Goal: Task Accomplishment & Management: Manage account settings

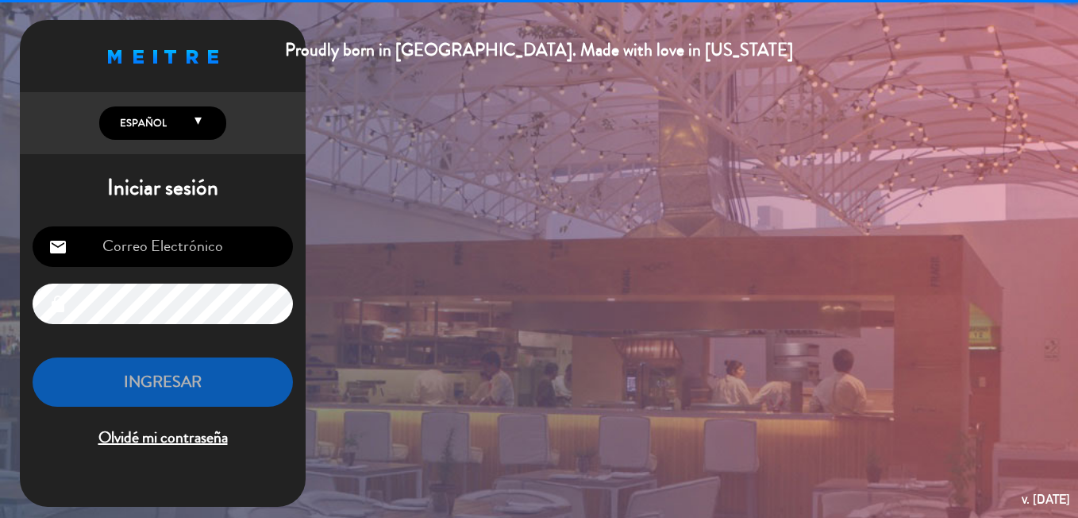
drag, startPoint x: 164, startPoint y: 251, endPoint x: 133, endPoint y: 243, distance: 32.7
click at [133, 243] on input "email" at bounding box center [163, 246] width 260 height 40
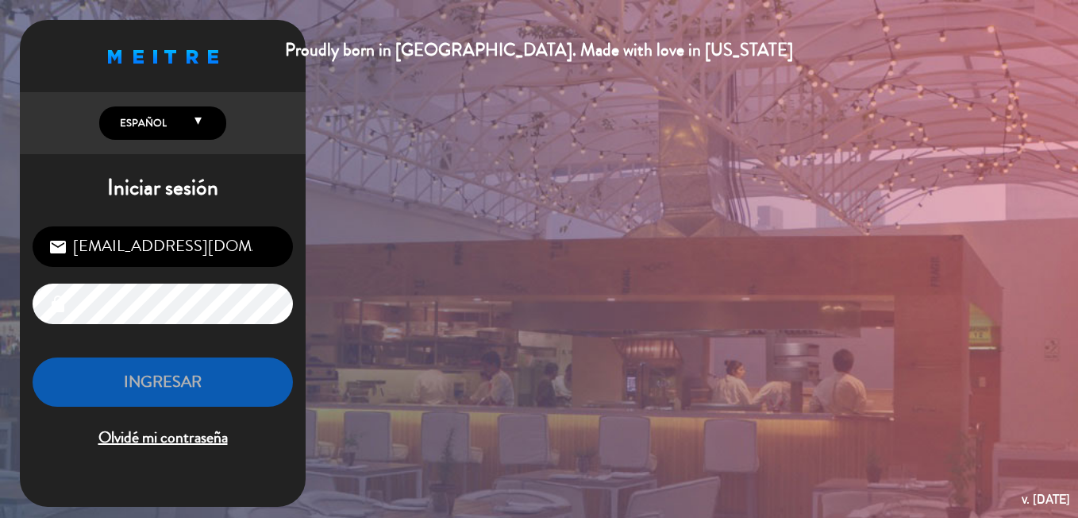
scroll to position [0, 21]
type input "[EMAIL_ADDRESS][DOMAIN_NAME]"
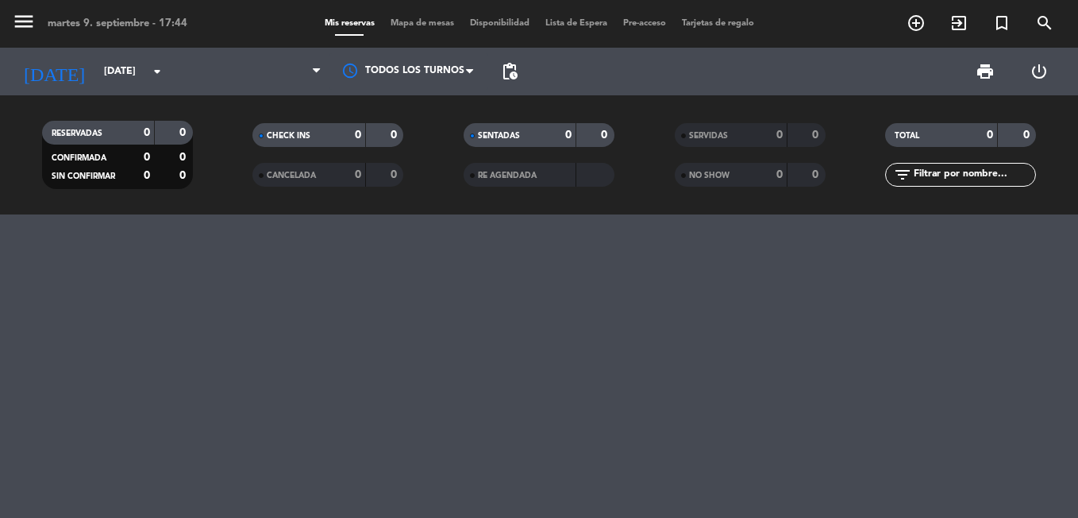
click at [641, 136] on filter-checkbox "SENTADAS 0 0" at bounding box center [538, 135] width 211 height 24
click at [637, 129] on filter-checkbox "SENTADAS 0 0" at bounding box center [538, 135] width 211 height 24
click at [628, 137] on filter-checkbox "SENTADAS 0 0" at bounding box center [538, 135] width 211 height 24
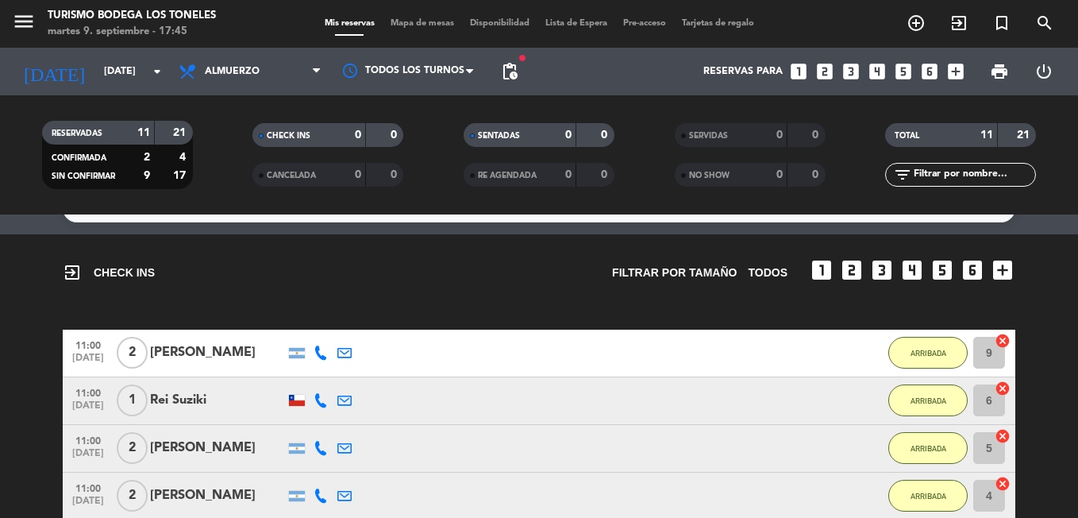
scroll to position [649, 0]
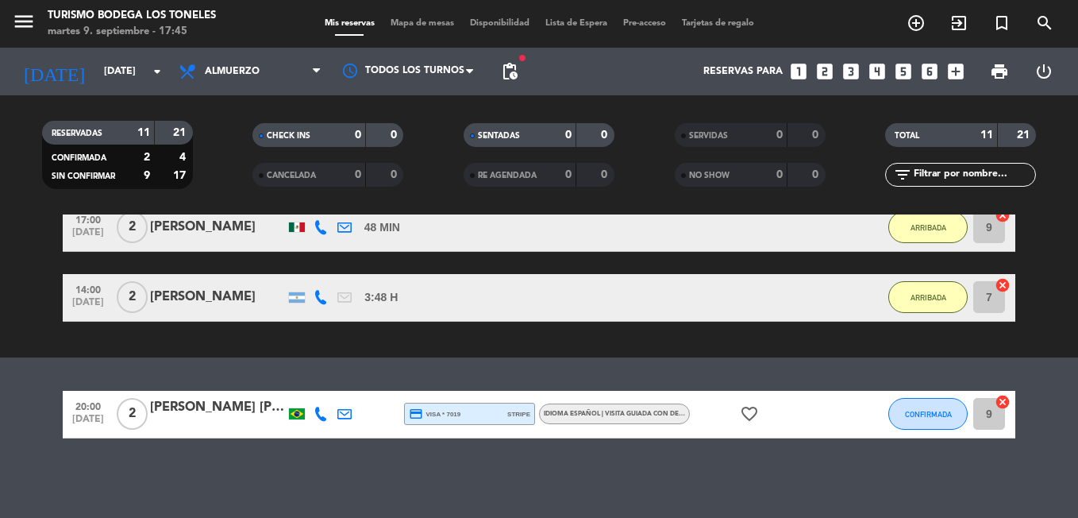
click at [514, 72] on span "pending_actions" at bounding box center [509, 71] width 19 height 19
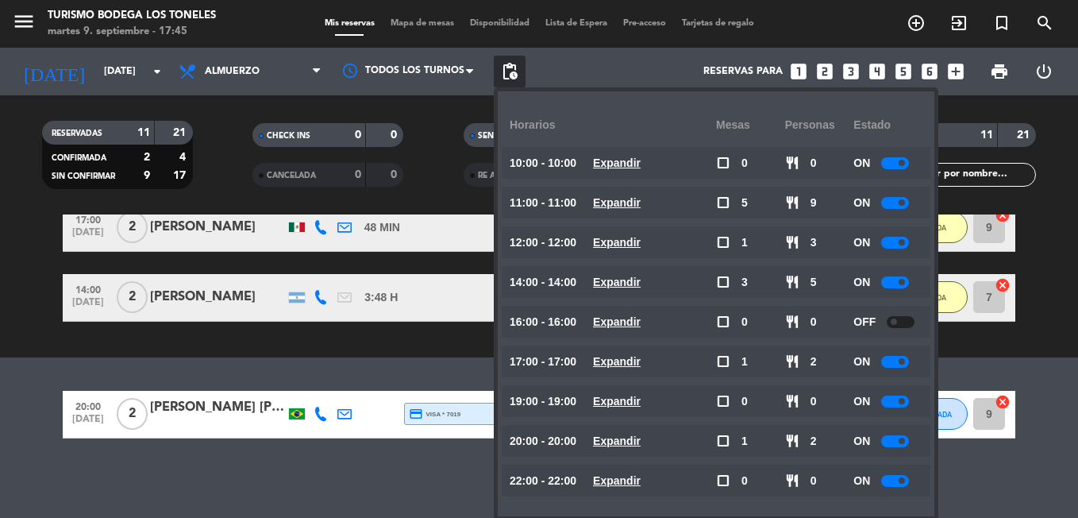
click at [899, 320] on div at bounding box center [901, 322] width 28 height 12
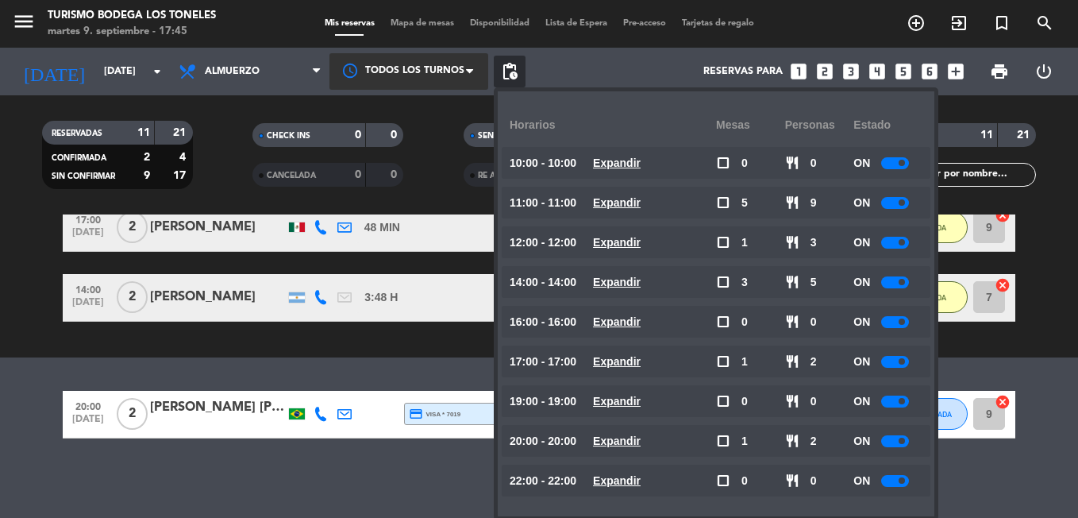
click at [712, 171] on div "Horarios Mesas personas Estado 10:00 - 10:00 Expandir check_box_outline_blank 0…" at bounding box center [716, 303] width 413 height 401
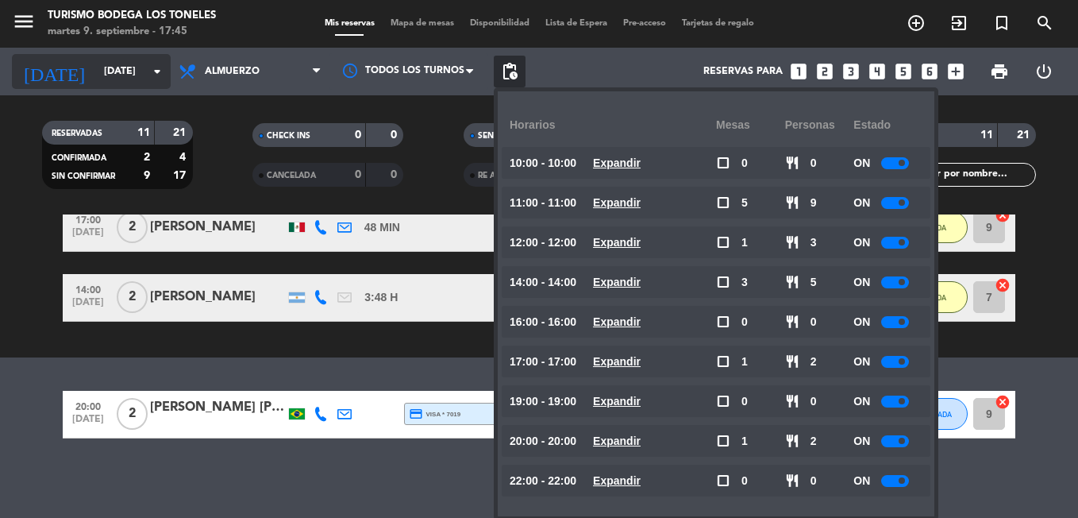
click at [506, 68] on span "pending_actions" at bounding box center [509, 71] width 19 height 19
click at [96, 79] on input "[DATE]" at bounding box center [163, 71] width 134 height 27
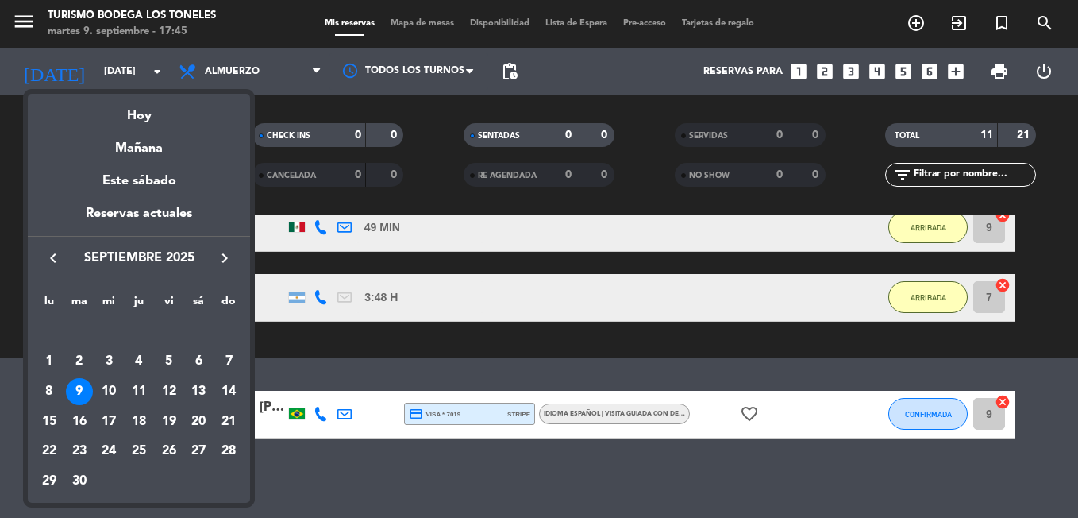
click at [106, 387] on div "10" at bounding box center [108, 391] width 27 height 27
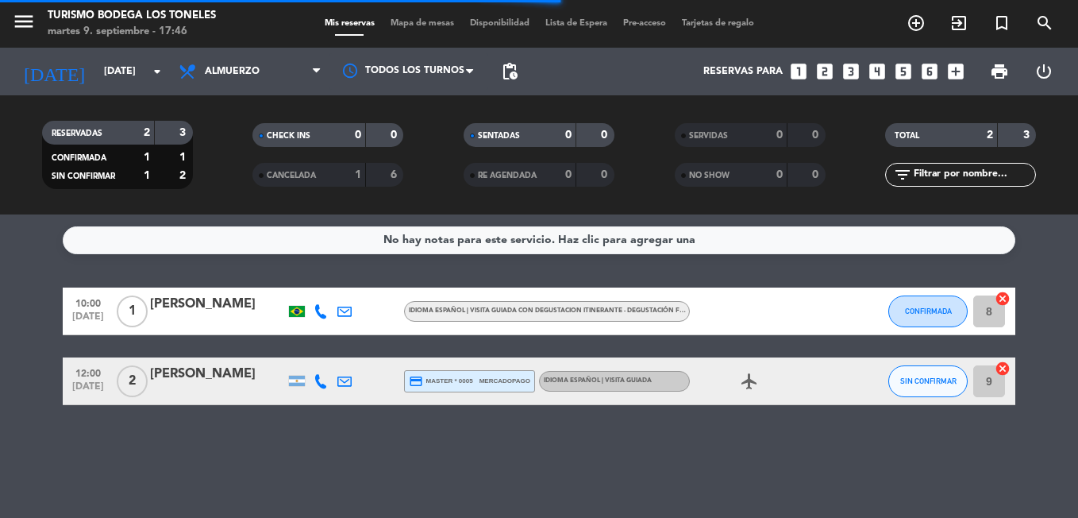
scroll to position [0, 0]
click at [206, 300] on div "[PERSON_NAME]" at bounding box center [217, 304] width 135 height 21
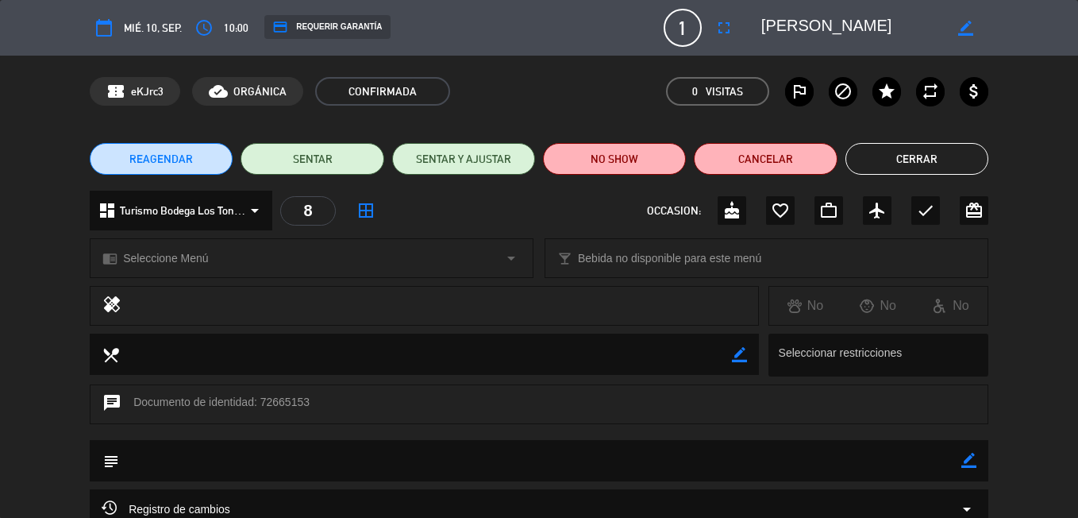
click at [1038, 268] on div "chrome_reader_mode Seleccione Menú arrow_drop_down local_bar Bebida no disponib…" at bounding box center [539, 266] width 1078 height 40
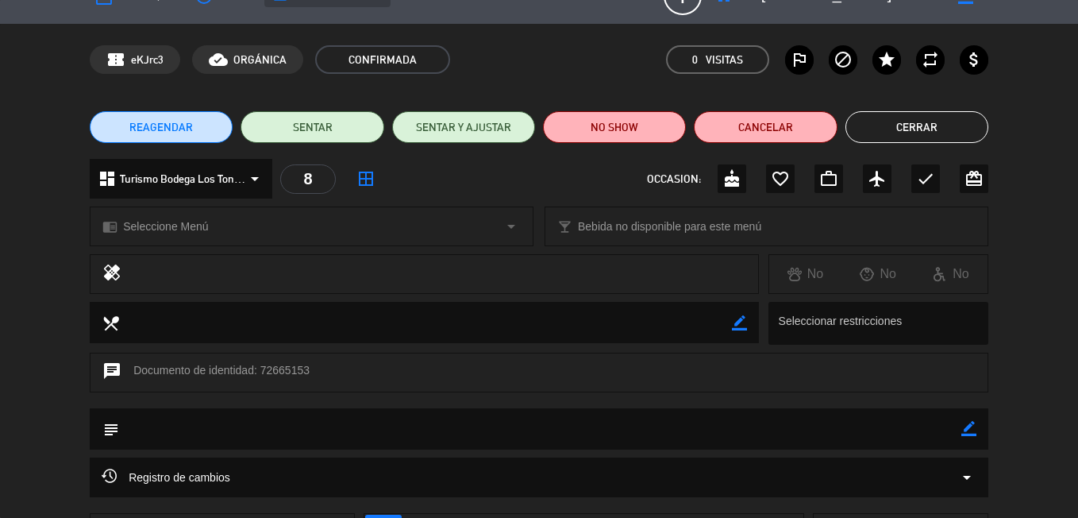
scroll to position [163, 0]
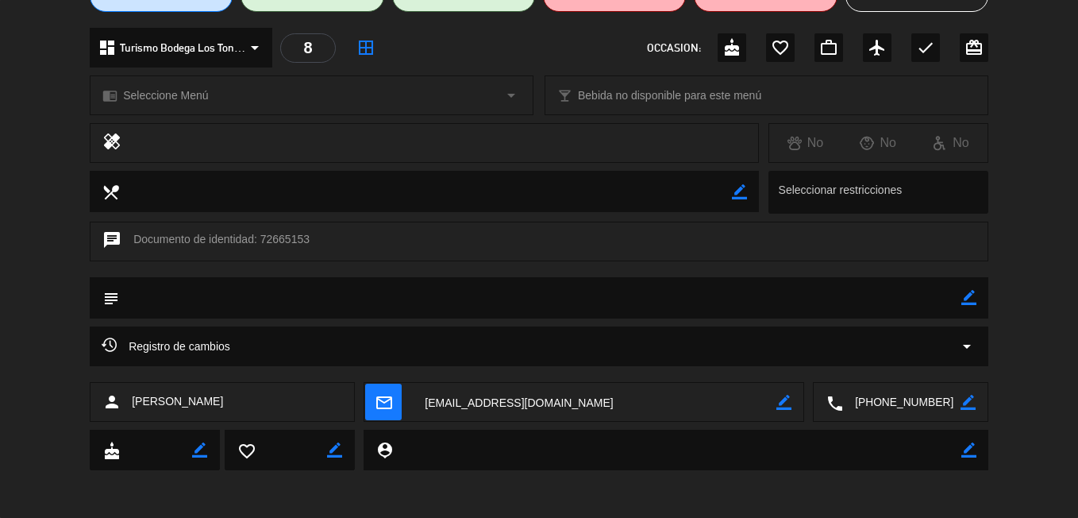
drag, startPoint x: 1077, startPoint y: 244, endPoint x: 1053, endPoint y: 181, distance: 67.8
click at [1077, 144] on html "close × Turismo Bodega Los Toneles × chrome_reader_mode Listado de Reservas acc…" at bounding box center [539, 259] width 1078 height 518
drag, startPoint x: 1053, startPoint y: 181, endPoint x: 1032, endPoint y: 206, distance: 33.2
click at [1032, 208] on div "local_dining border_color Seleccionar restricciones" at bounding box center [539, 196] width 1078 height 51
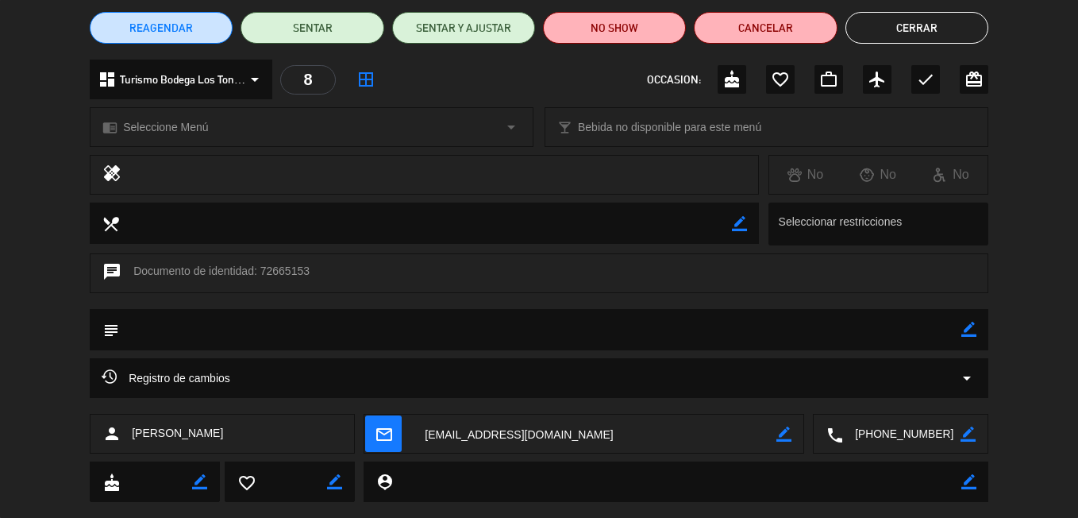
scroll to position [0, 0]
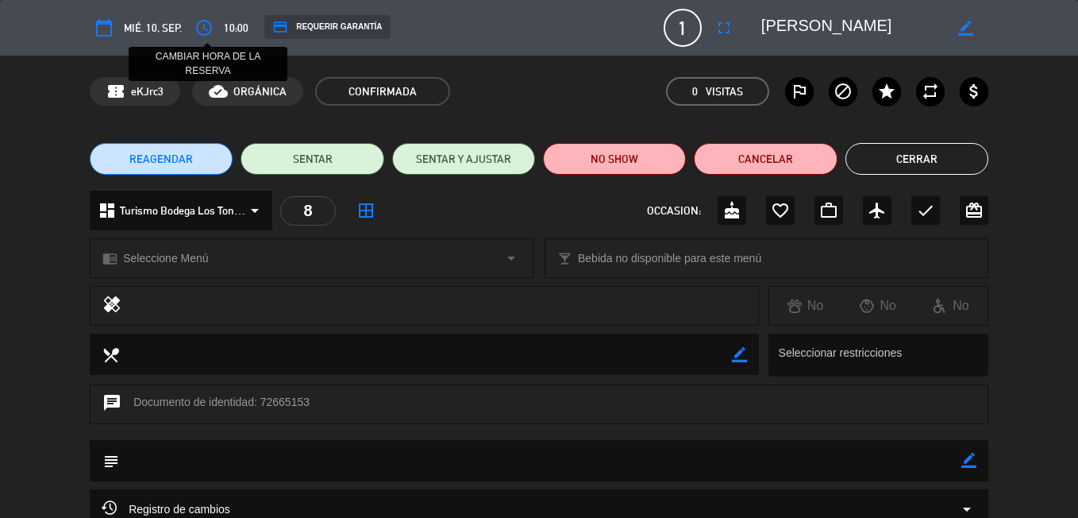
click at [207, 27] on icon "access_time" at bounding box center [203, 27] width 19 height 19
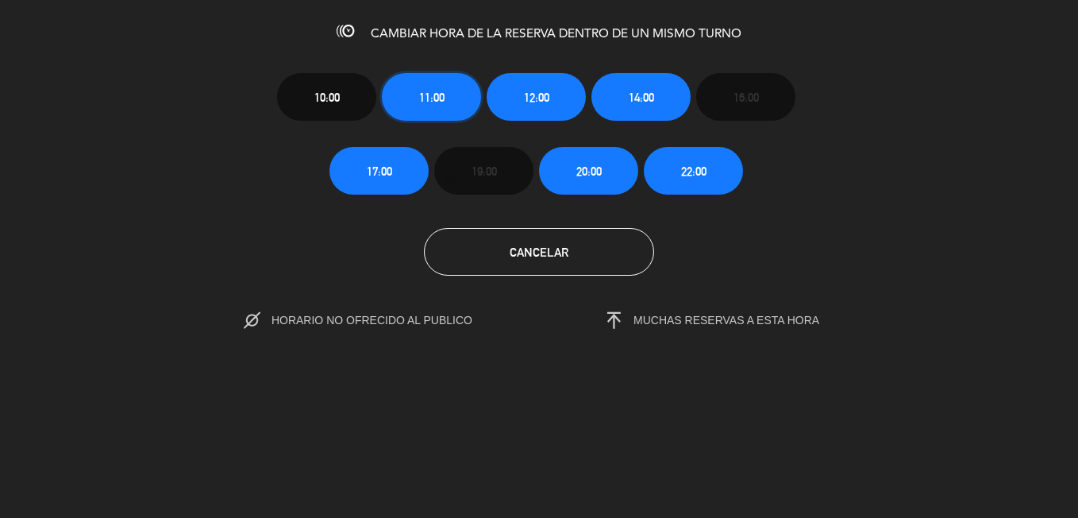
click at [436, 91] on span "11:00" at bounding box center [431, 97] width 25 height 18
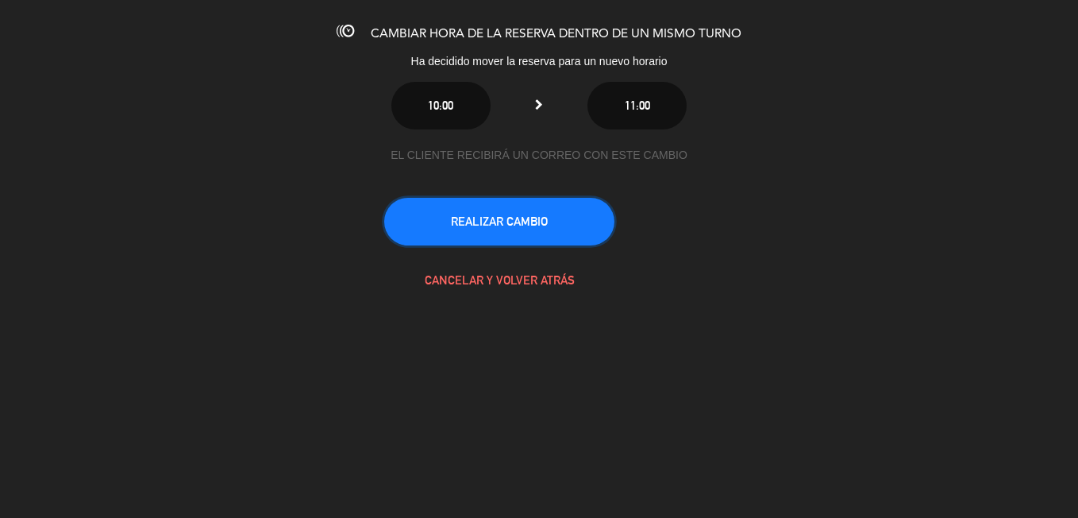
click at [484, 222] on button "REALIZAR CAMBIO" at bounding box center [499, 222] width 230 height 48
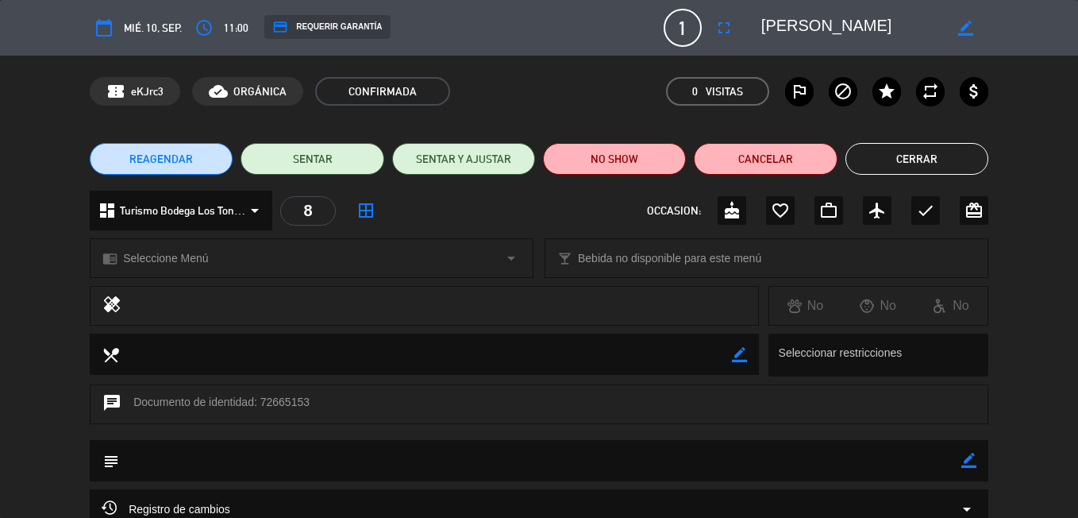
click at [964, 162] on button "Cerrar" at bounding box center [916, 159] width 143 height 32
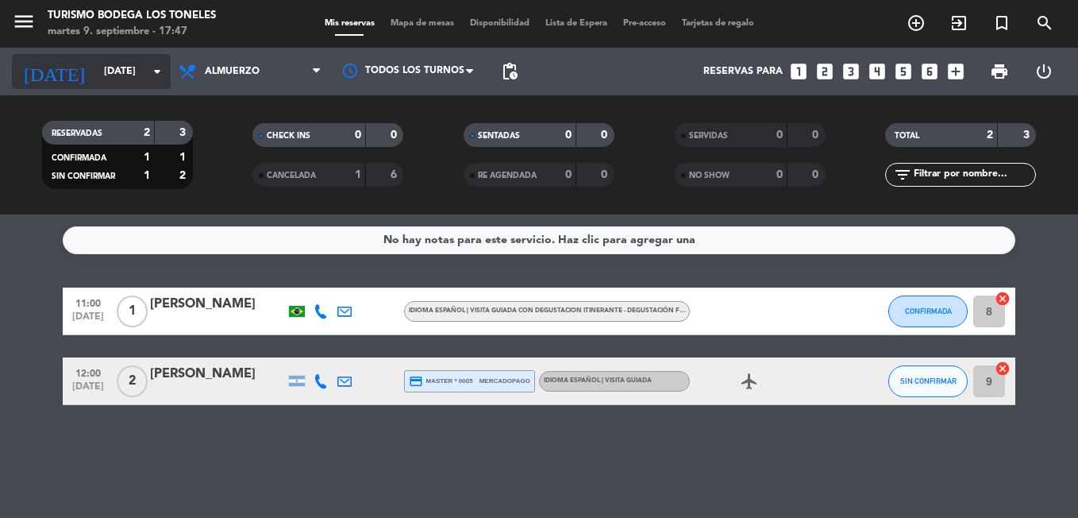
click at [122, 76] on input "[DATE]" at bounding box center [163, 71] width 134 height 27
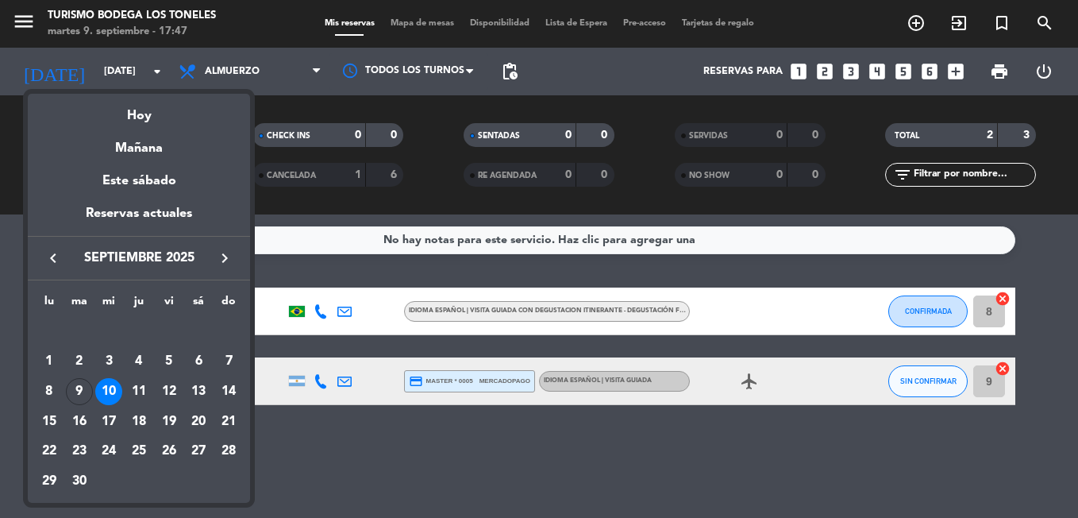
drag, startPoint x: 138, startPoint y: 397, endPoint x: 147, endPoint y: 394, distance: 9.3
click at [148, 398] on div "11" at bounding box center [138, 391] width 27 height 27
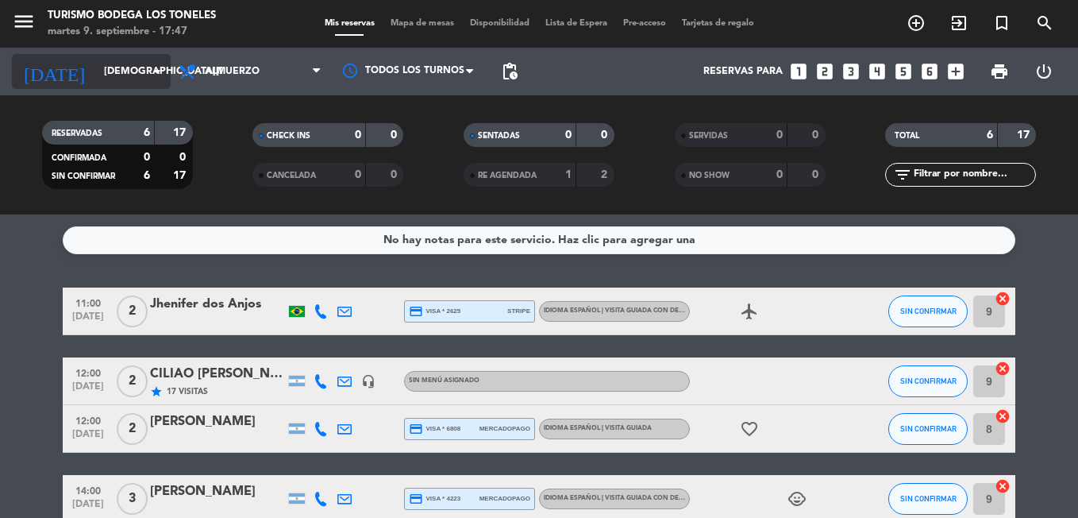
click at [96, 73] on input "[DEMOGRAPHIC_DATA][DATE]" at bounding box center [163, 71] width 134 height 27
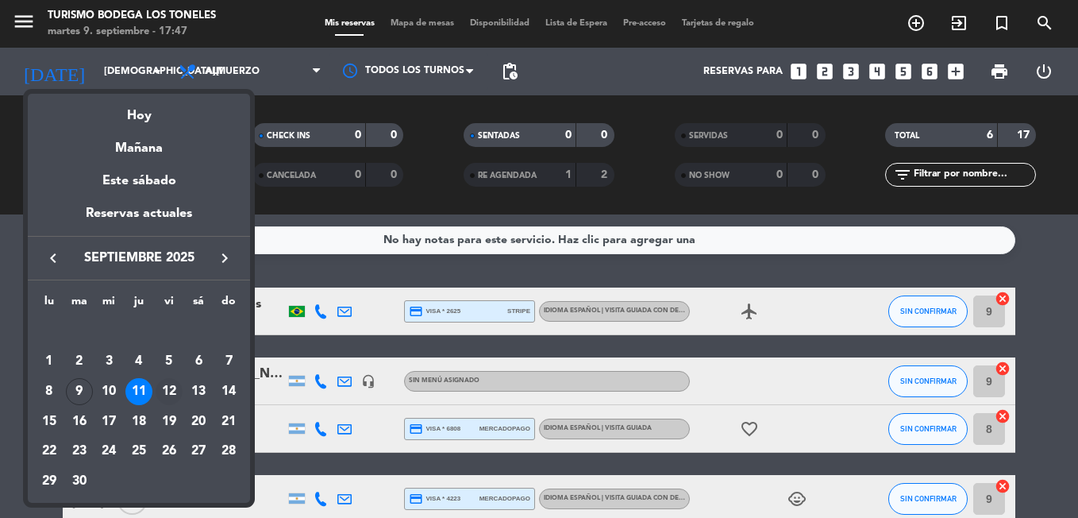
click at [167, 390] on div "12" at bounding box center [169, 391] width 27 height 27
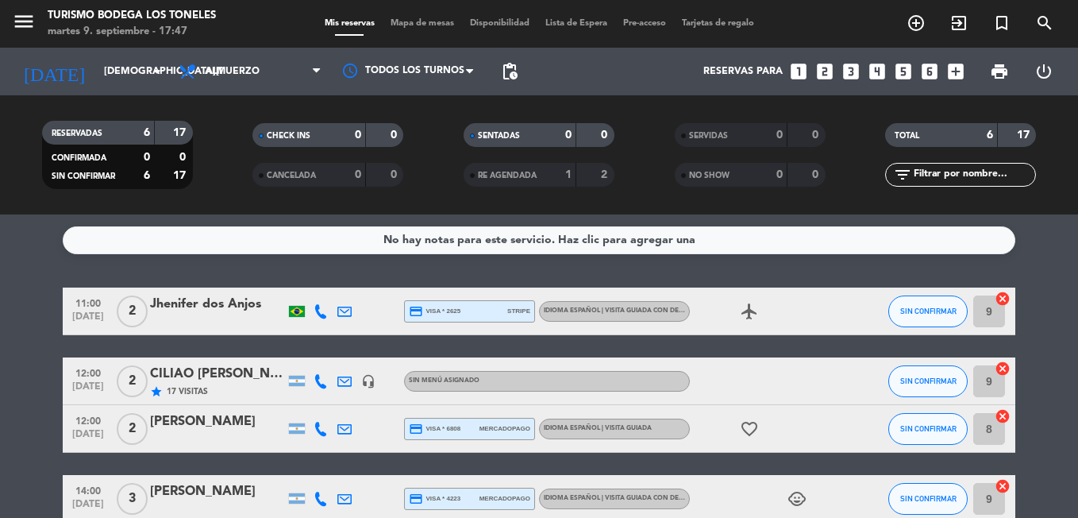
type input "[DATE]"
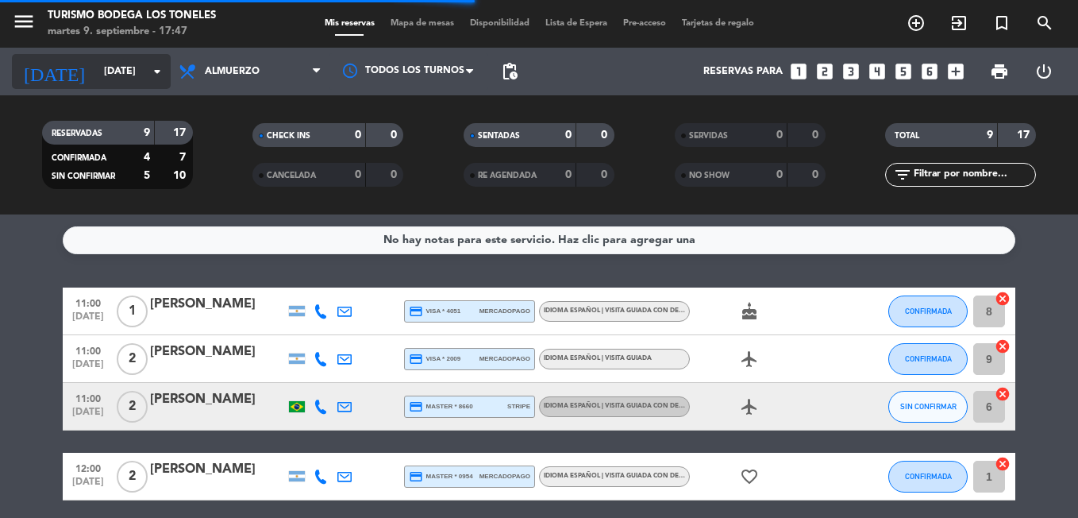
click at [96, 65] on input "[DATE]" at bounding box center [163, 71] width 134 height 27
